Goal: Communication & Community: Participate in discussion

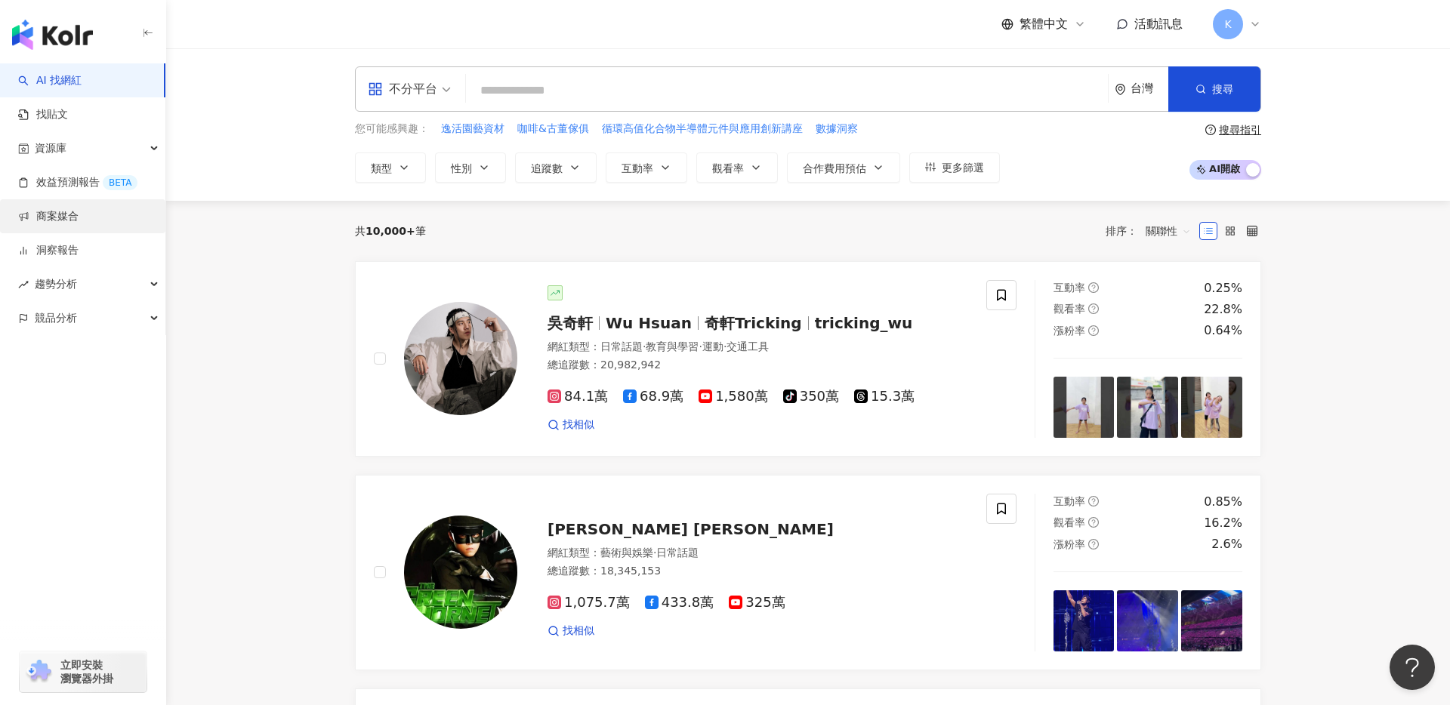
click at [79, 221] on link "商案媒合" at bounding box center [48, 216] width 60 height 15
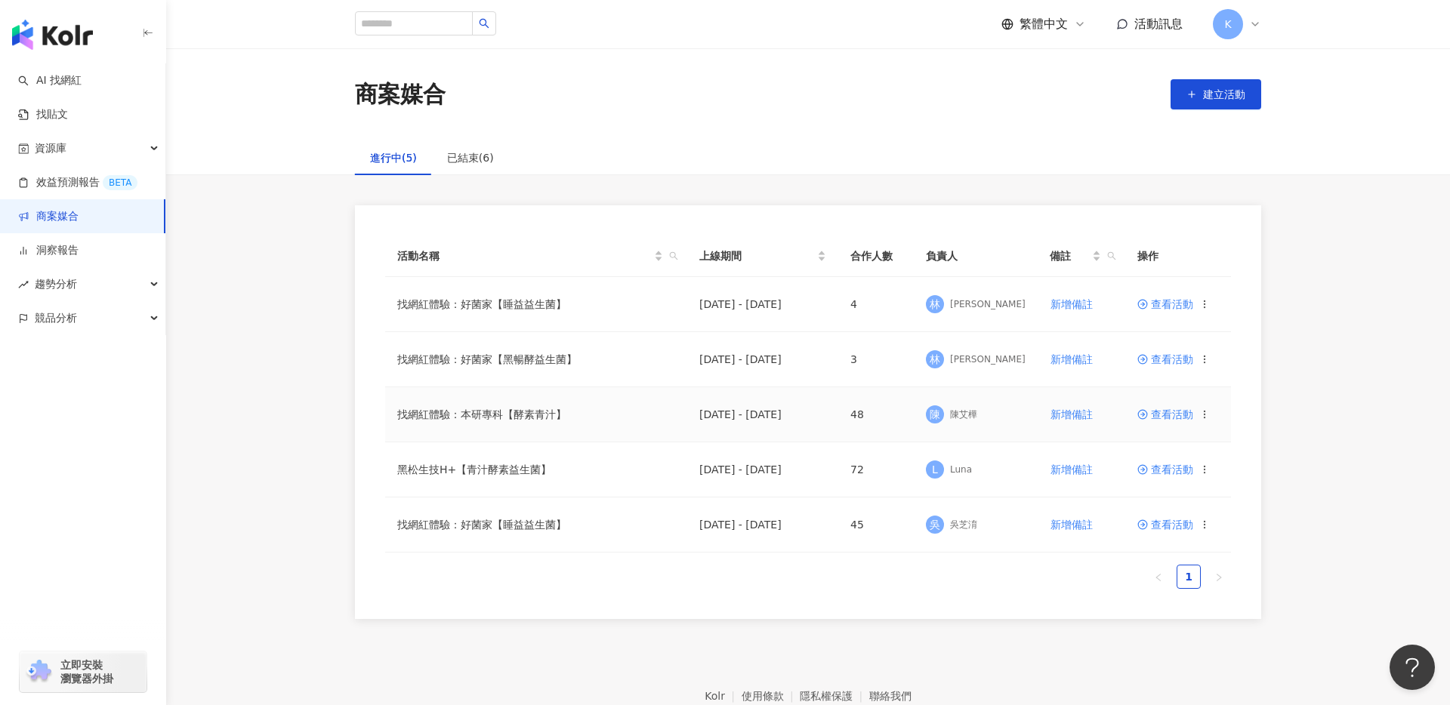
click at [1158, 412] on span "查看活動" at bounding box center [1166, 414] width 56 height 11
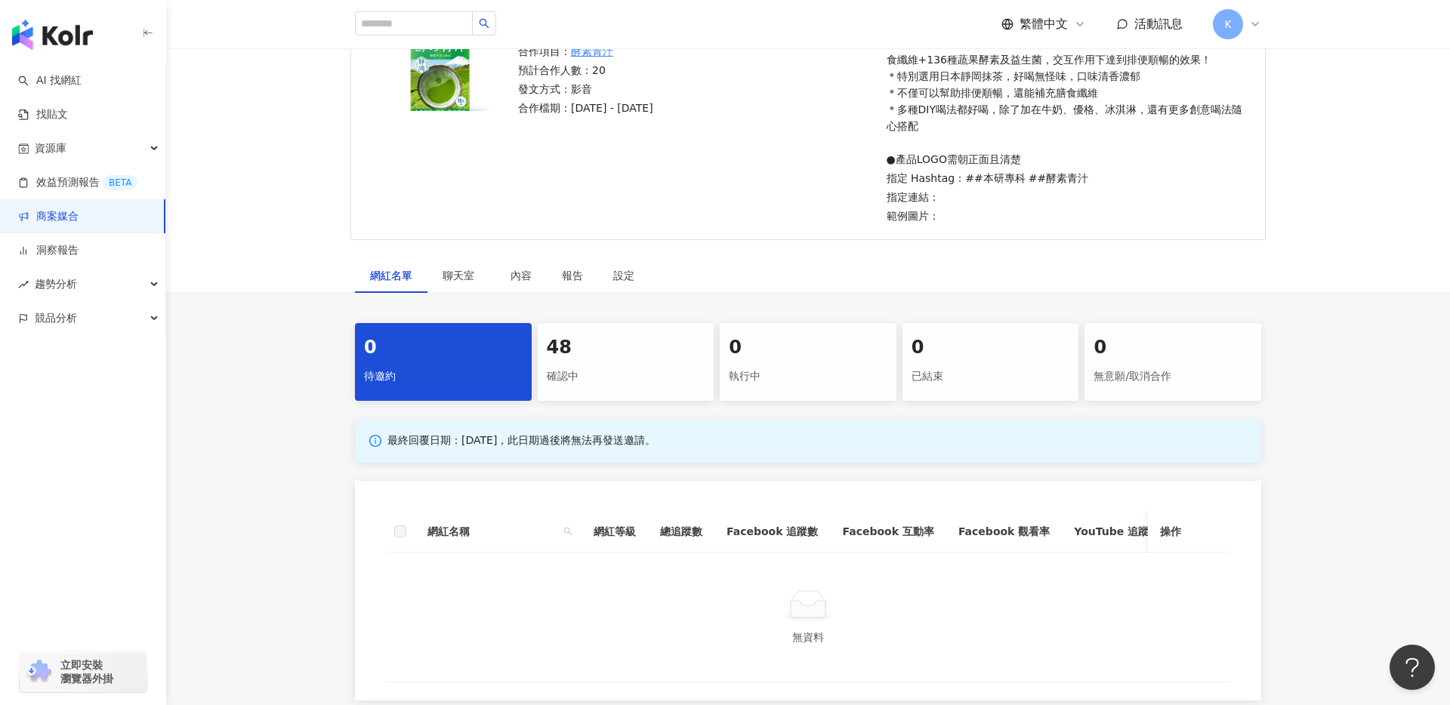
scroll to position [215, 0]
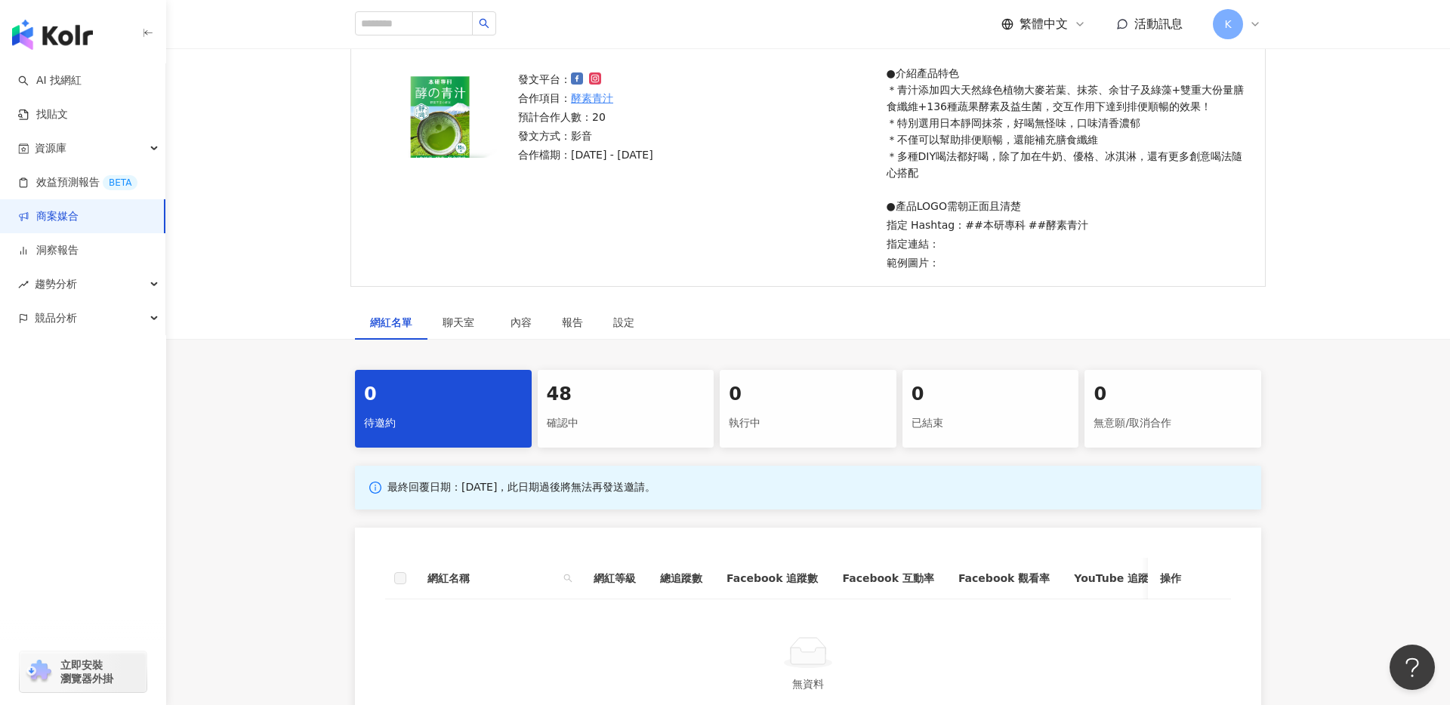
click at [613, 398] on div "48" at bounding box center [626, 395] width 159 height 26
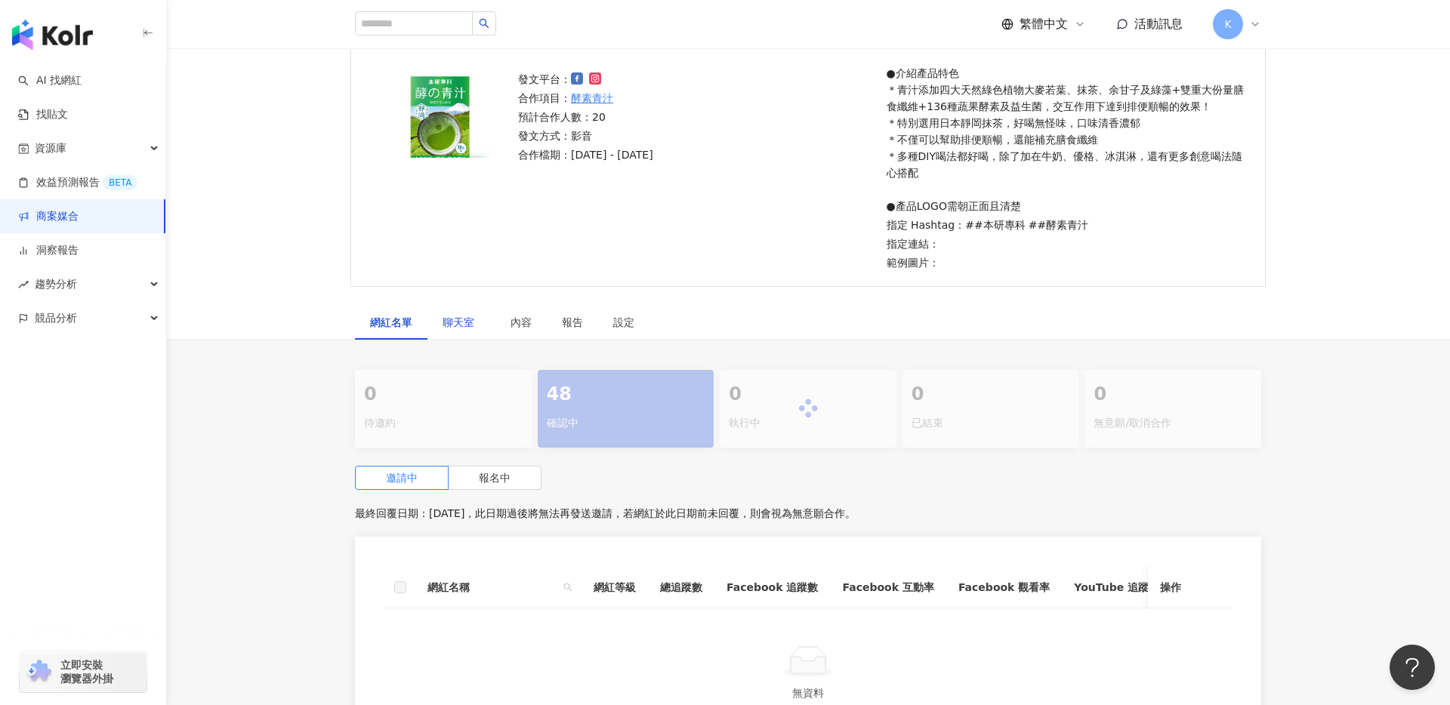
click at [472, 329] on div "聊天室" at bounding box center [462, 322] width 38 height 17
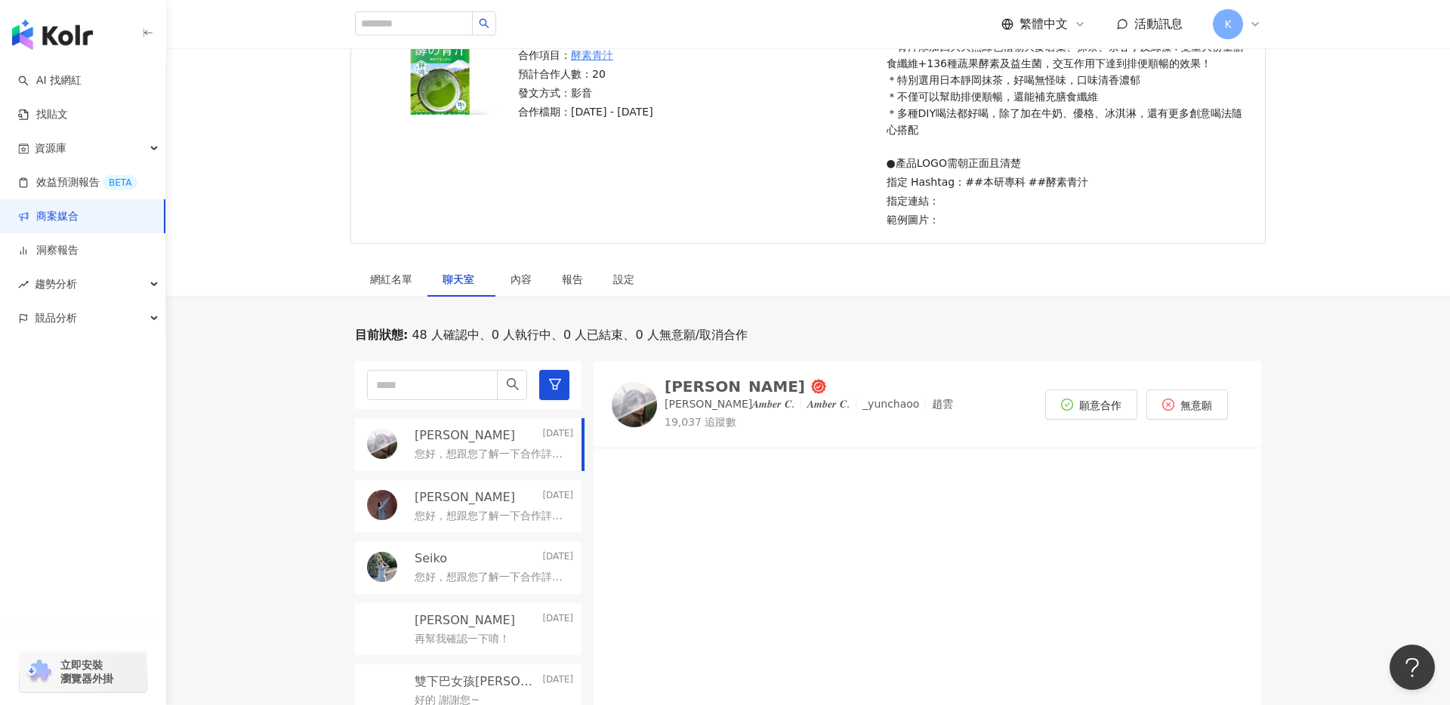
scroll to position [259, 0]
click at [465, 456] on p "您好，想跟您了解一下合作詳情～請問方便加LINE以便聯繫嗎？" at bounding box center [491, 453] width 153 height 15
click at [470, 502] on div "[PERSON_NAME] [DATE]" at bounding box center [494, 496] width 159 height 17
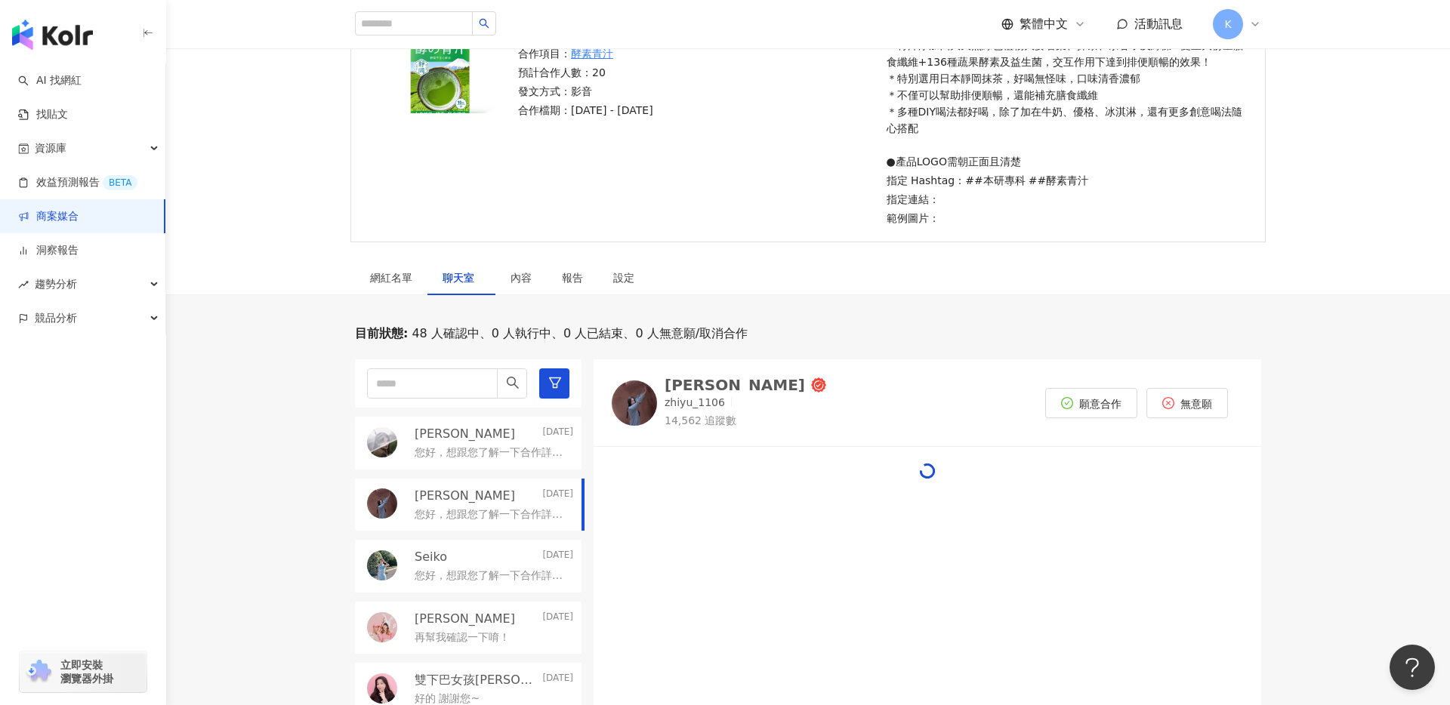
click at [468, 536] on div "[PERSON_NAME] [DATE] 您好，想跟您了解一下合作詳情～請問方便加LINE以便聯繫嗎？ [PERSON_NAME] [DATE] 您好，想跟您…" at bounding box center [474, 654] width 239 height 588
click at [297, 409] on div "目前狀態 : 48 人確認中、0 人執行中、0 人已結束、0 人無意願/取消合作 [PERSON_NAME]☁️ [DATE] 您好，想跟您了解一下合作詳情～…" at bounding box center [808, 637] width 1284 height 622
